Goal: Find specific page/section: Find specific page/section

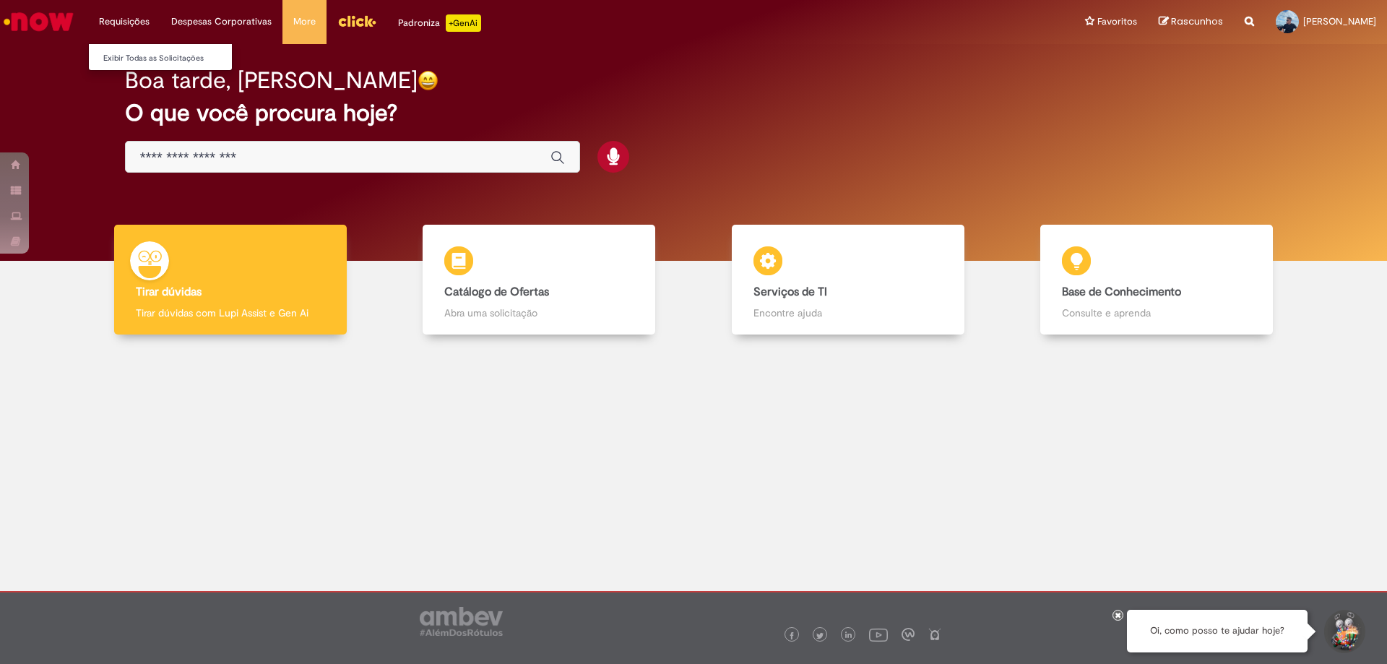
click at [128, 17] on li "Requisições Exibir Todas as Solicitações" at bounding box center [124, 21] width 72 height 43
click at [142, 56] on link "Exibir Todas as Solicitações" at bounding box center [168, 59] width 159 height 16
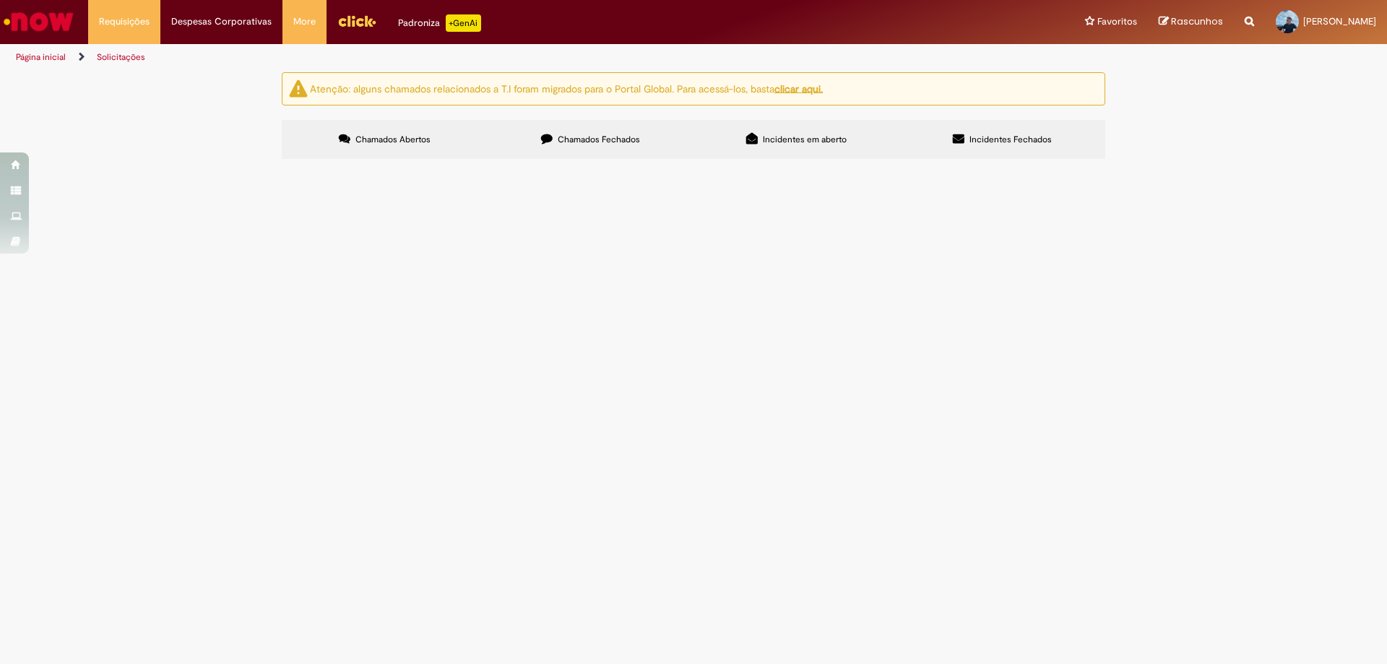
click at [774, 145] on label "Incidentes em aberto" at bounding box center [796, 139] width 206 height 39
click at [783, 141] on span "Incidentes em aberto" at bounding box center [805, 140] width 84 height 12
click at [406, 150] on label "Chamados Abertos" at bounding box center [385, 139] width 206 height 39
click at [127, 14] on li "Requisições Exibir Todas as Solicitações" at bounding box center [124, 21] width 72 height 43
click at [152, 60] on ul "Página inicial Solicitações" at bounding box center [462, 57] width 903 height 27
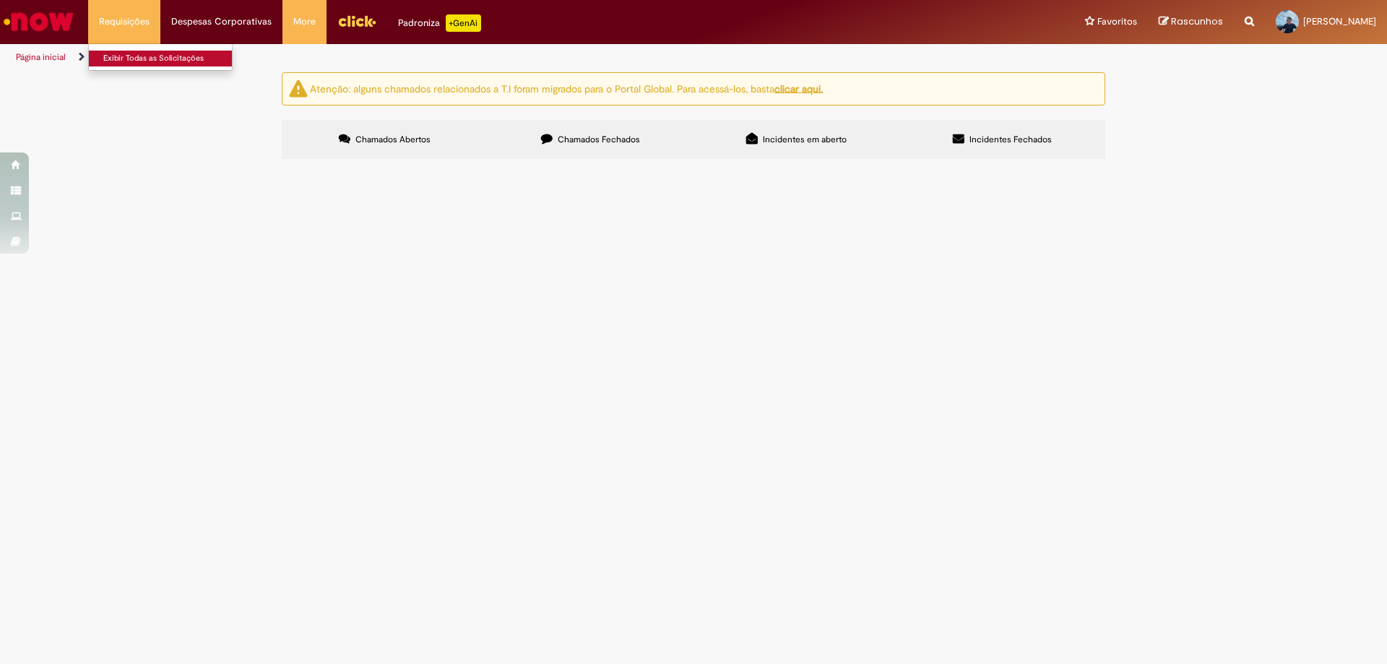
click at [134, 56] on link "Exibir Todas as Solicitações" at bounding box center [168, 59] width 159 height 16
click at [173, 56] on link "Exibir Todas as Solicitações" at bounding box center [168, 59] width 159 height 16
click at [118, 20] on li "Requisições Exibir Todas as Solicitações" at bounding box center [124, 21] width 72 height 43
click at [142, 61] on link "Exibir Todas as Solicitações" at bounding box center [168, 59] width 159 height 16
drag, startPoint x: 150, startPoint y: 104, endPoint x: 145, endPoint y: 89, distance: 15.8
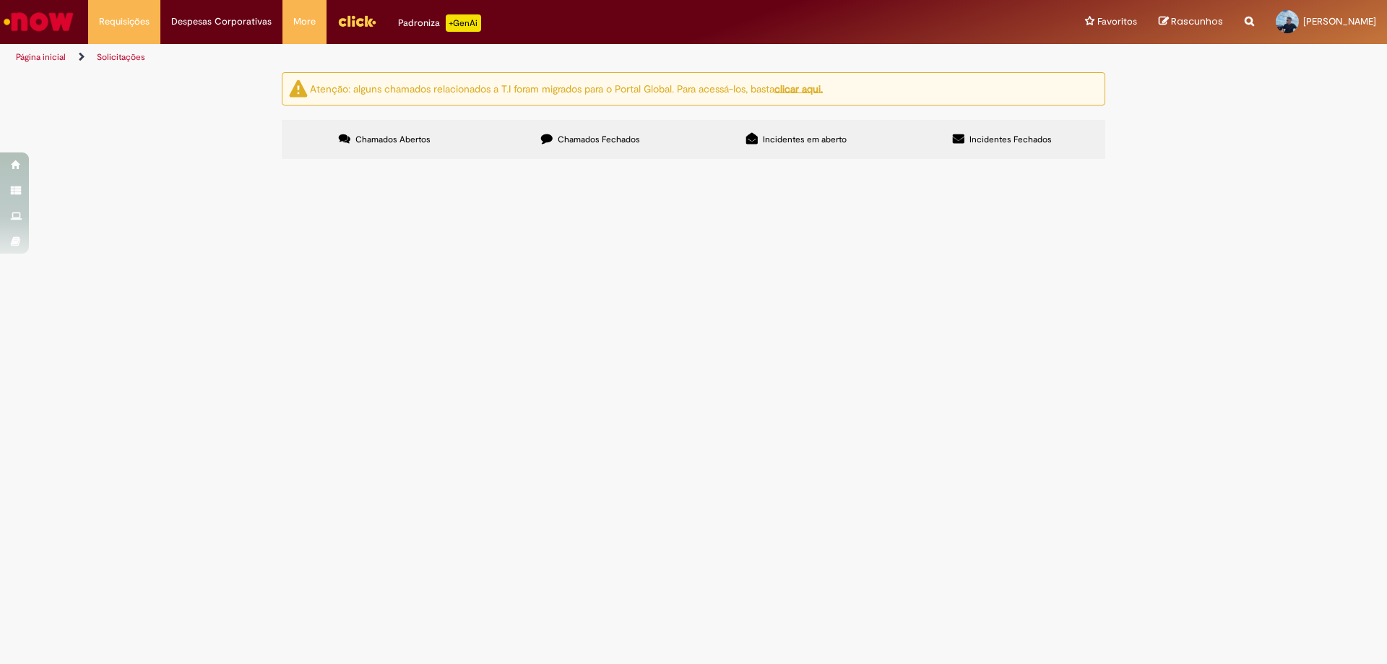
click at [147, 100] on div "Atenção: alguns chamados relacionados a T.I foram migrados para o Portal Global…" at bounding box center [693, 117] width 1387 height 91
click at [134, 58] on link "Solicitações" at bounding box center [121, 57] width 48 height 12
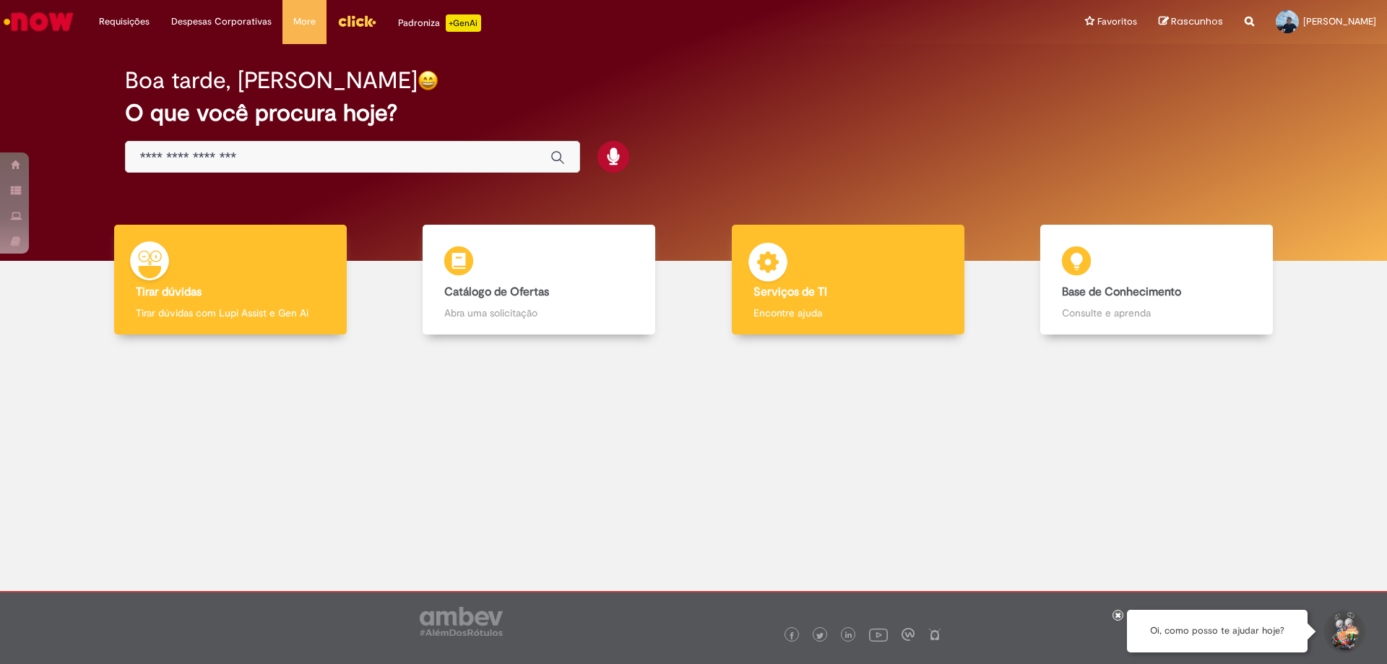
click at [818, 287] on b "Serviços de TI" at bounding box center [790, 292] width 74 height 14
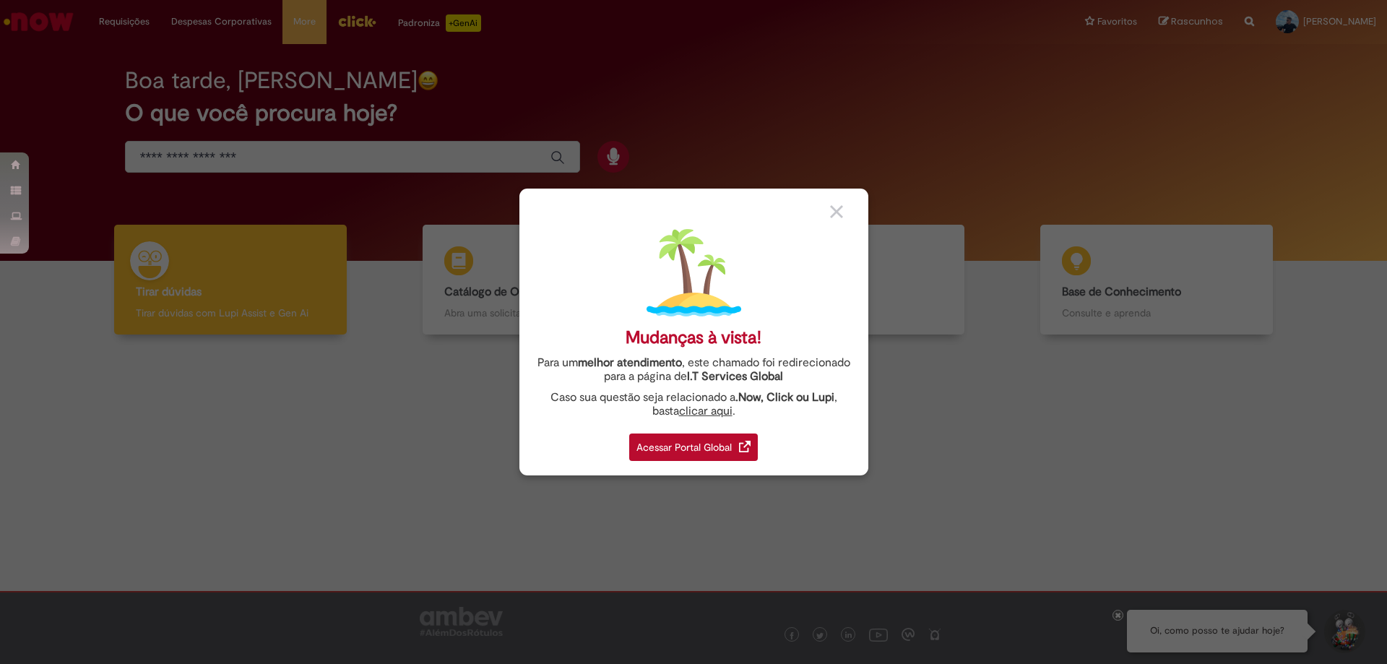
click at [681, 455] on div "Acessar Portal Global" at bounding box center [693, 446] width 129 height 27
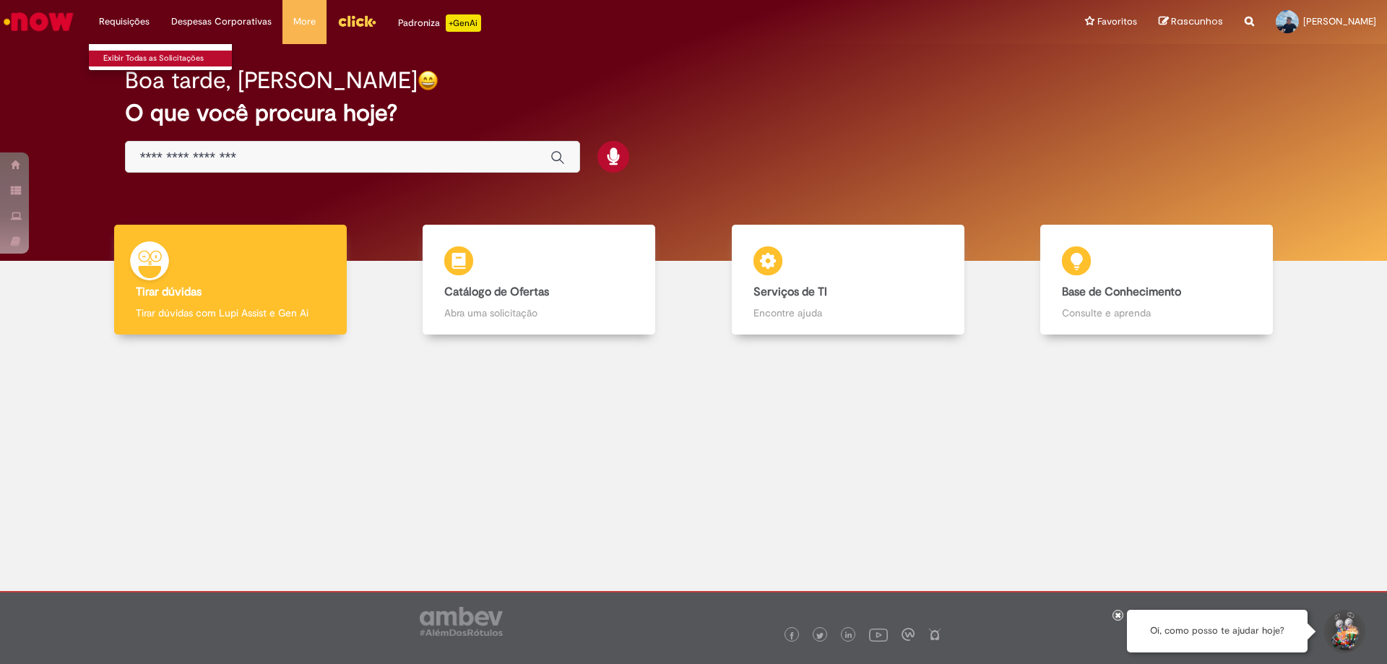
click at [142, 56] on link "Exibir Todas as Solicitações" at bounding box center [168, 59] width 159 height 16
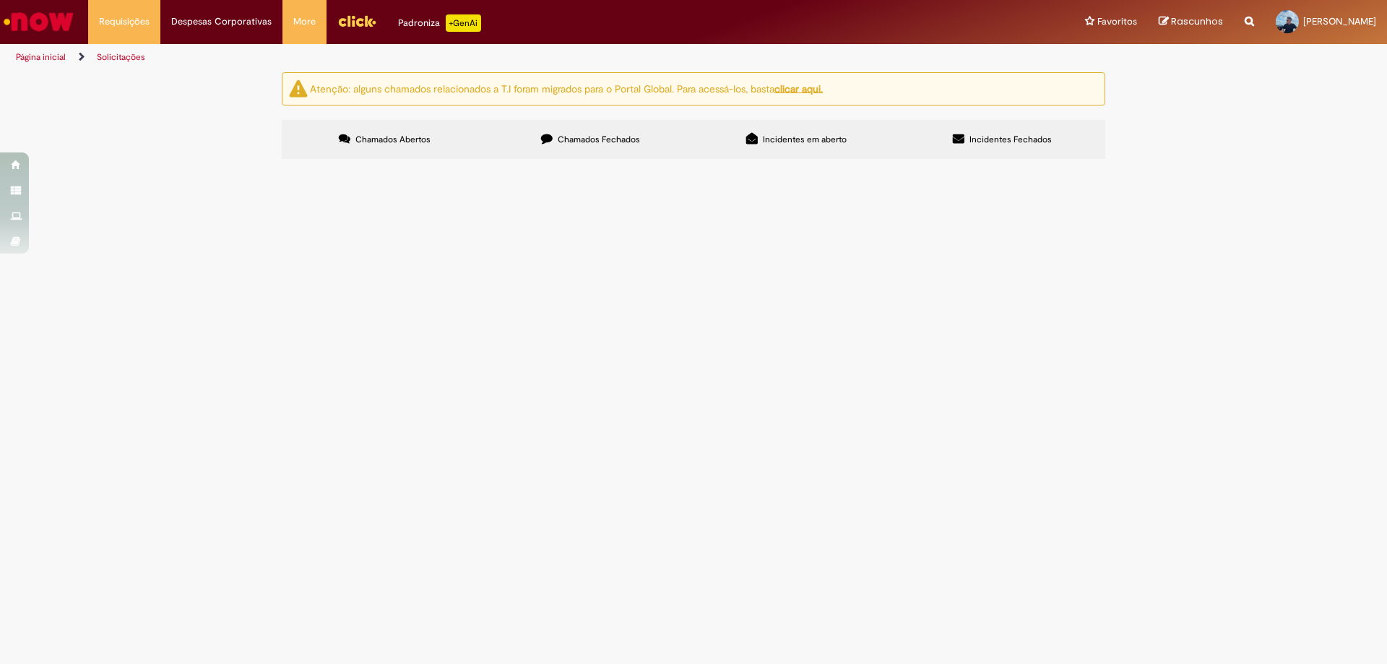
click at [806, 85] on u "clicar aqui." at bounding box center [798, 88] width 48 height 13
click at [629, 138] on span "Chamados Fechados" at bounding box center [599, 140] width 82 height 12
click at [797, 147] on label "Incidentes em aberto" at bounding box center [796, 139] width 206 height 39
click at [992, 146] on label "Incidentes Fechados" at bounding box center [1002, 139] width 206 height 39
click at [407, 144] on span "Chamados Abertos" at bounding box center [392, 140] width 75 height 12
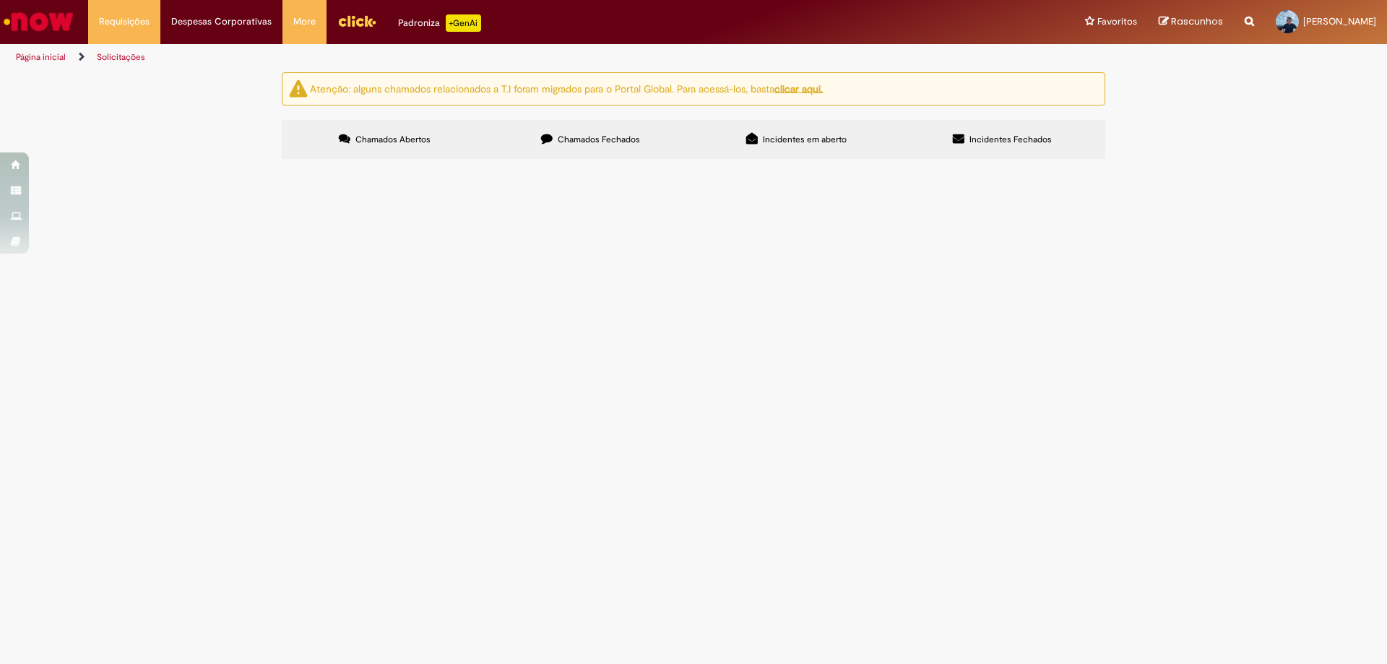
click at [0, 0] on button at bounding box center [0, 0] width 0 height 0
